Goal: Task Accomplishment & Management: Manage account settings

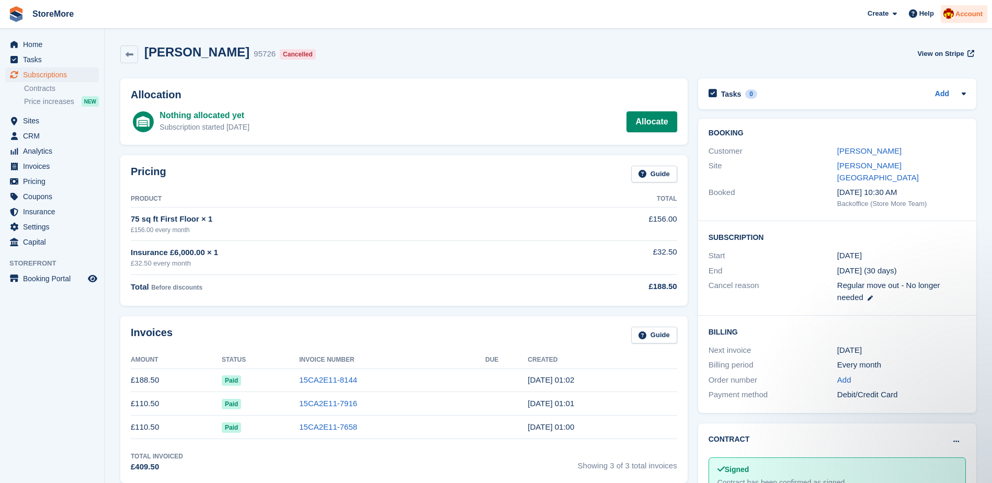
click at [985, 22] on div "Account" at bounding box center [964, 14] width 47 height 18
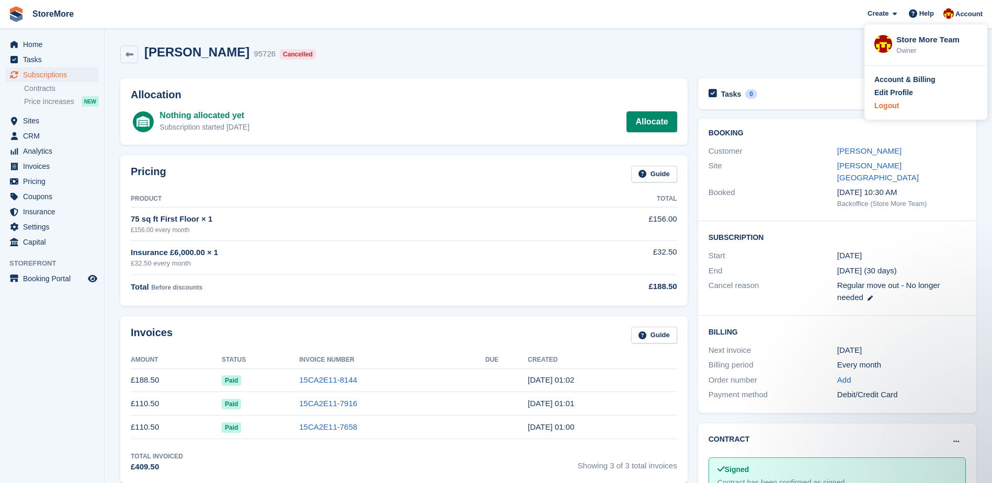
click at [879, 108] on div "Logout" at bounding box center [886, 105] width 25 height 11
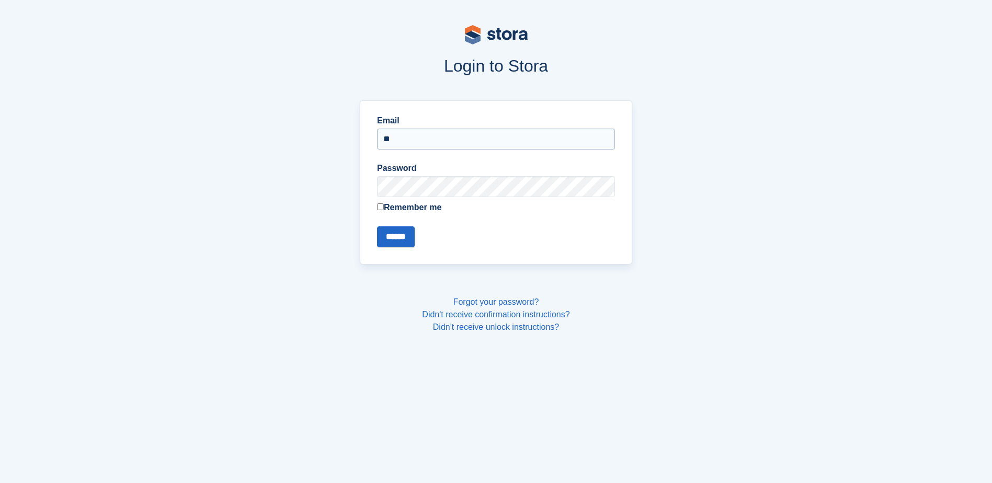
type input "**********"
click at [377, 226] on input "******" at bounding box center [396, 236] width 38 height 21
